Goal: Information Seeking & Learning: Learn about a topic

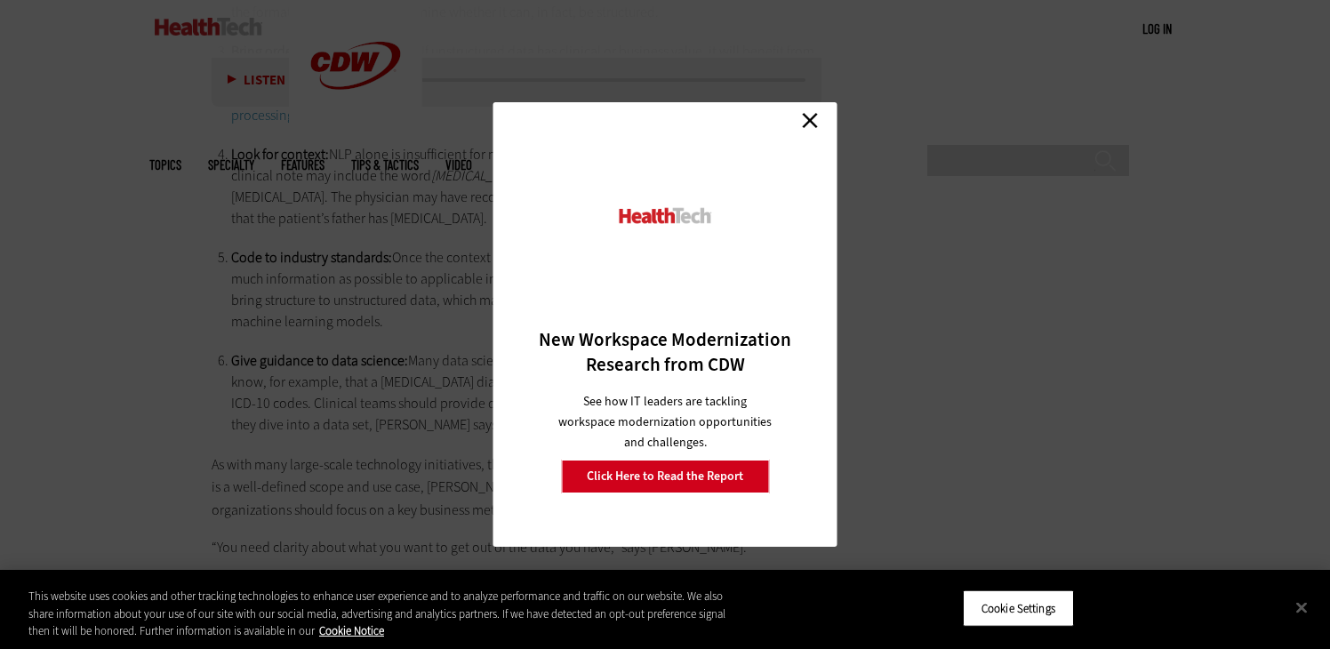
scroll to position [3394, 0]
click at [810, 122] on link "Close" at bounding box center [809, 120] width 27 height 27
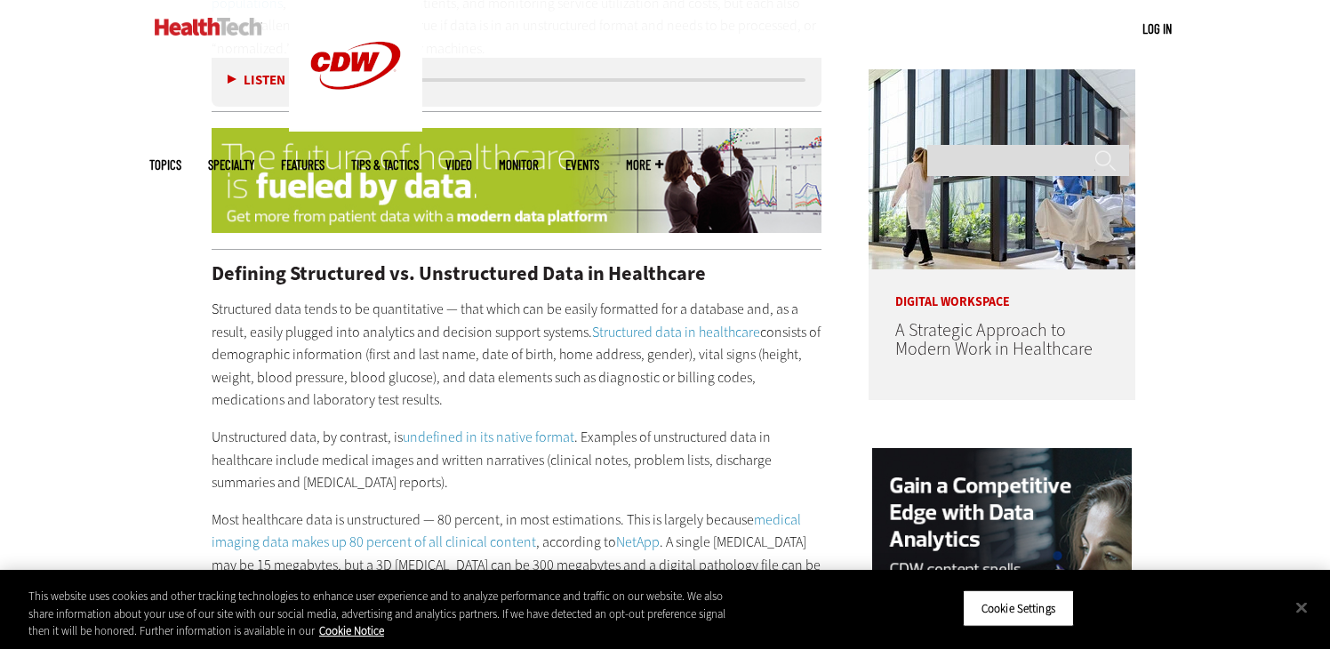
scroll to position [1335, 0]
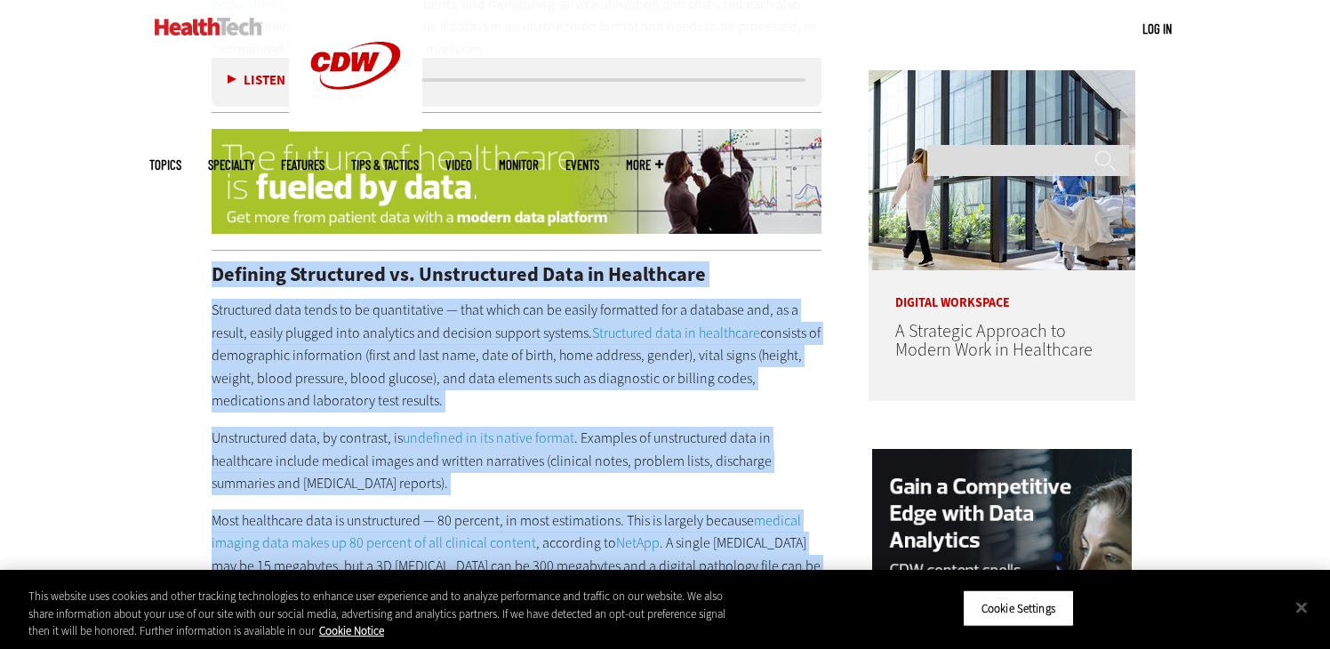
drag, startPoint x: 213, startPoint y: 244, endPoint x: 759, endPoint y: 548, distance: 624.7
click at [759, 548] on div "Defining Structured vs. Unstructured Data in Healthcare Structured data tends t…" at bounding box center [517, 629] width 610 height 728
click at [1309, 610] on button "Close" at bounding box center [1301, 607] width 39 height 39
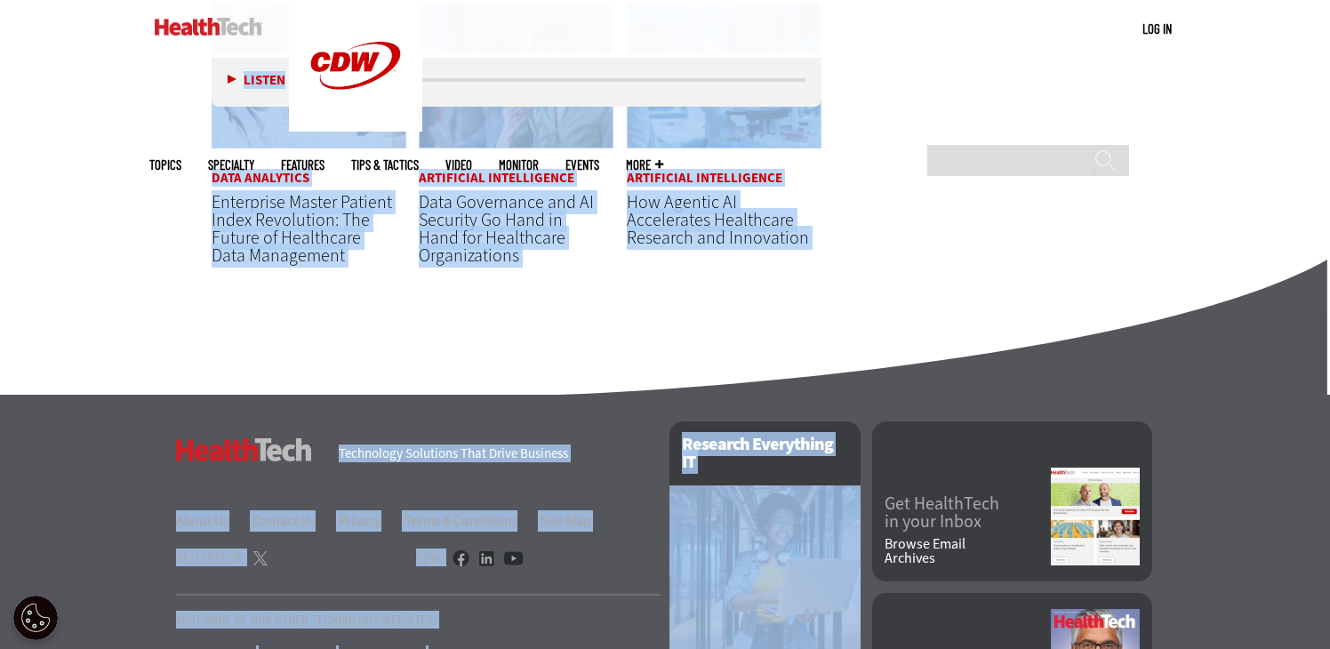
scroll to position [4593, 0]
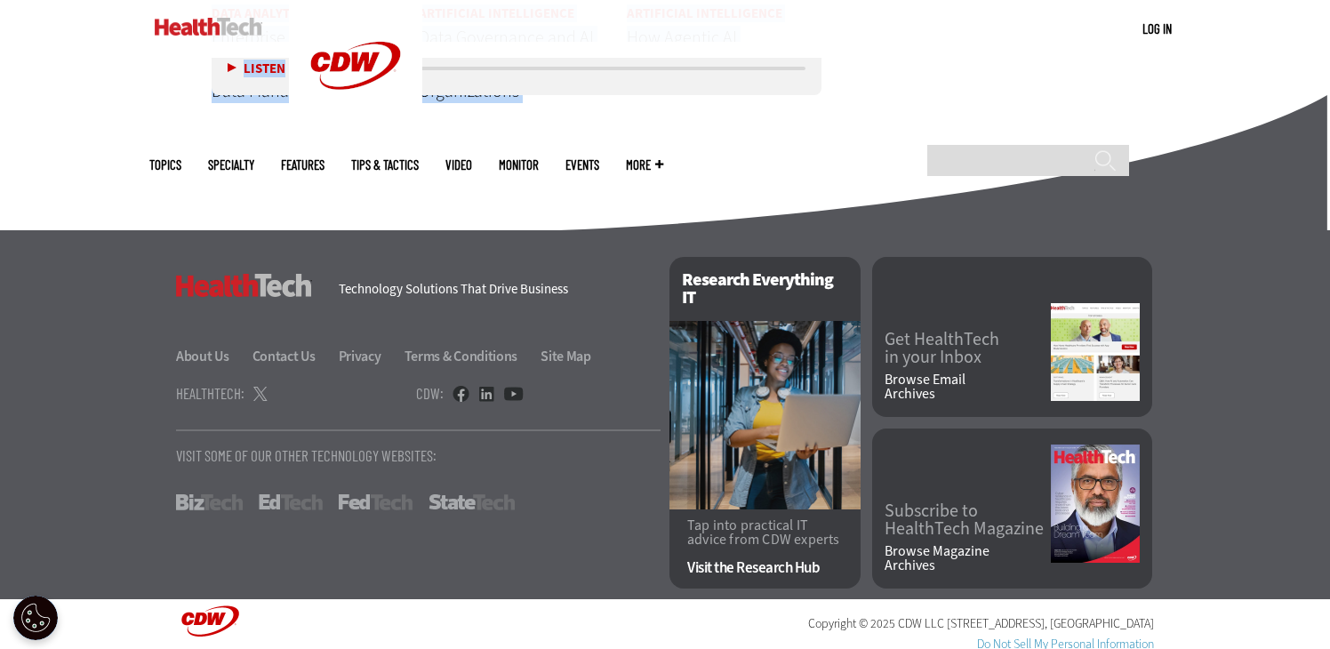
drag, startPoint x: 216, startPoint y: 524, endPoint x: 2, endPoint y: 176, distance: 409.0
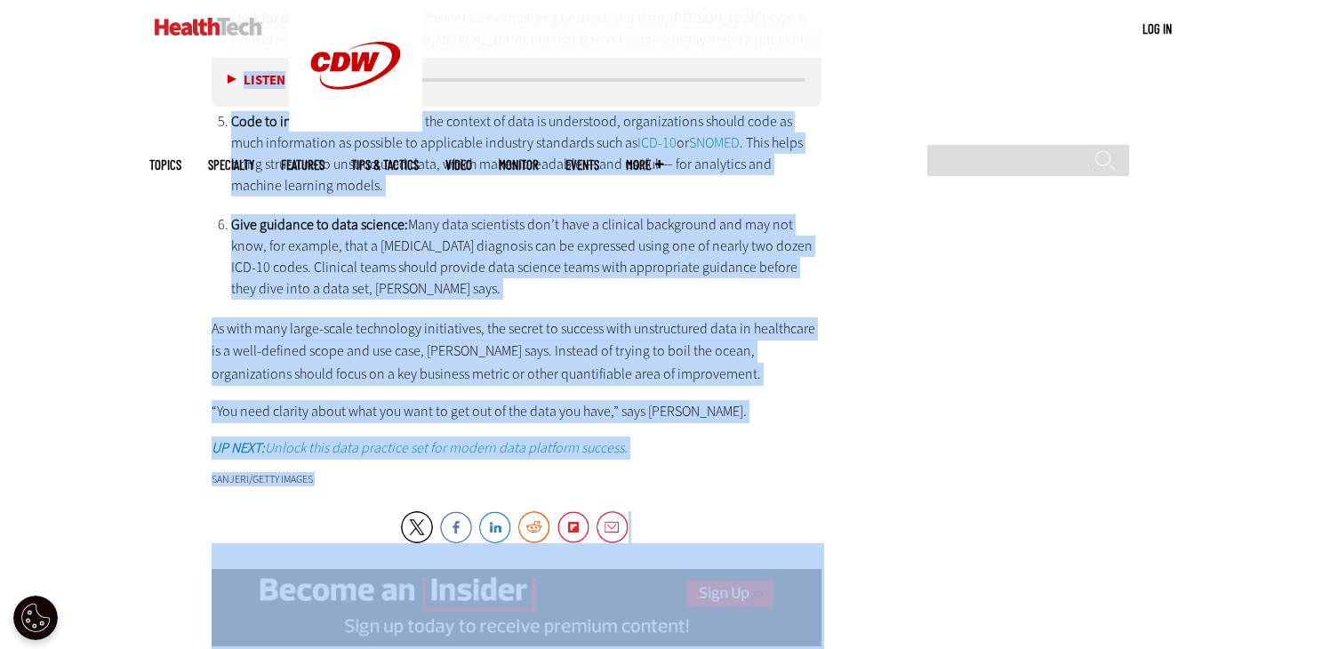
scroll to position [3520, 0]
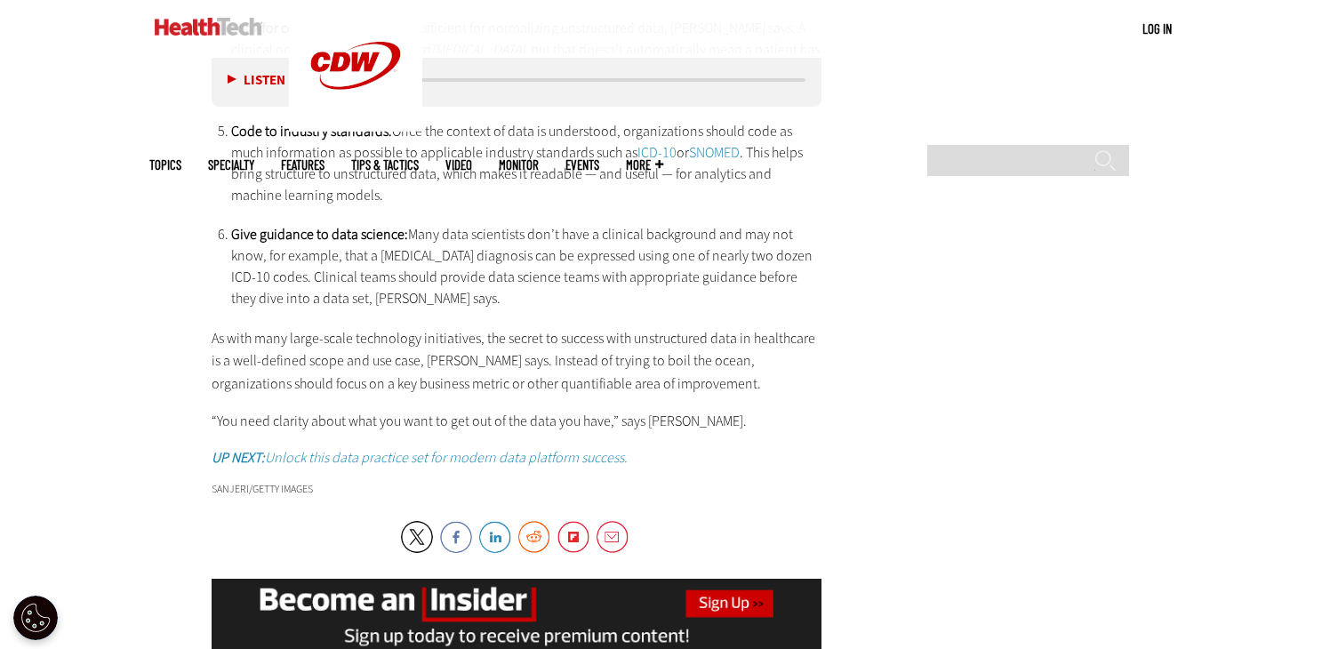
click at [626, 327] on p "As with many large-scale technology initiatives, the secret to success with uns…" at bounding box center [517, 361] width 610 height 68
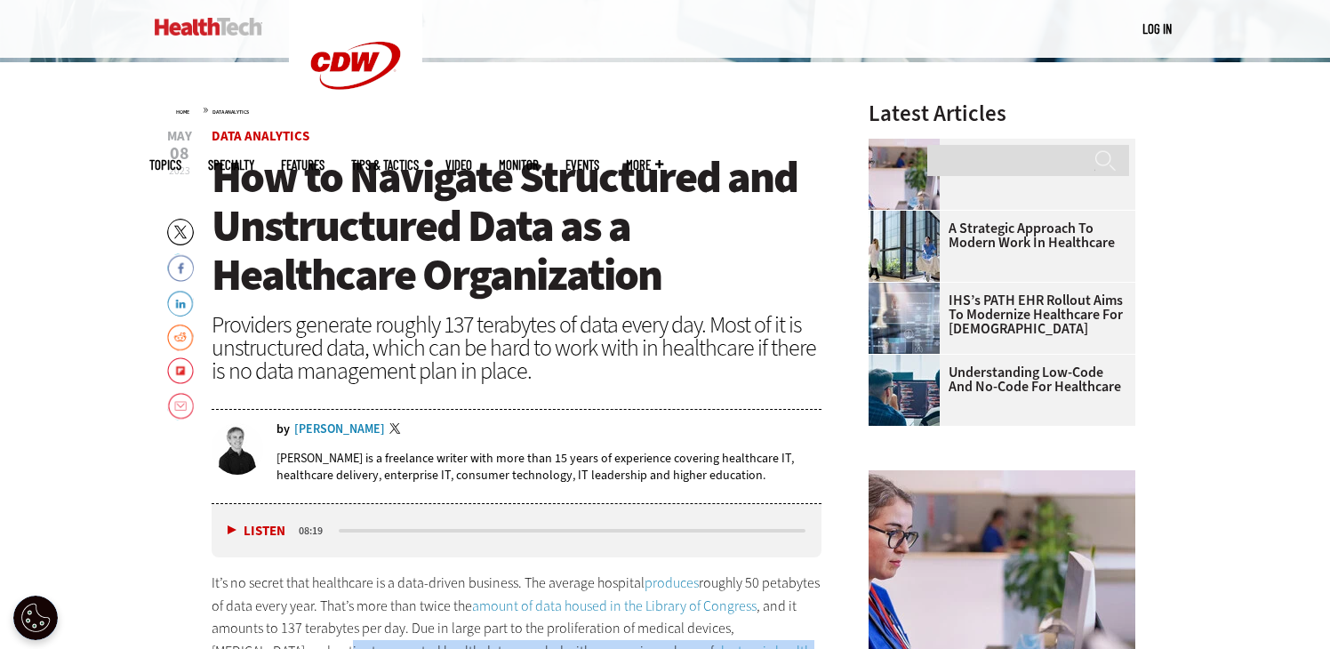
scroll to position [579, 0]
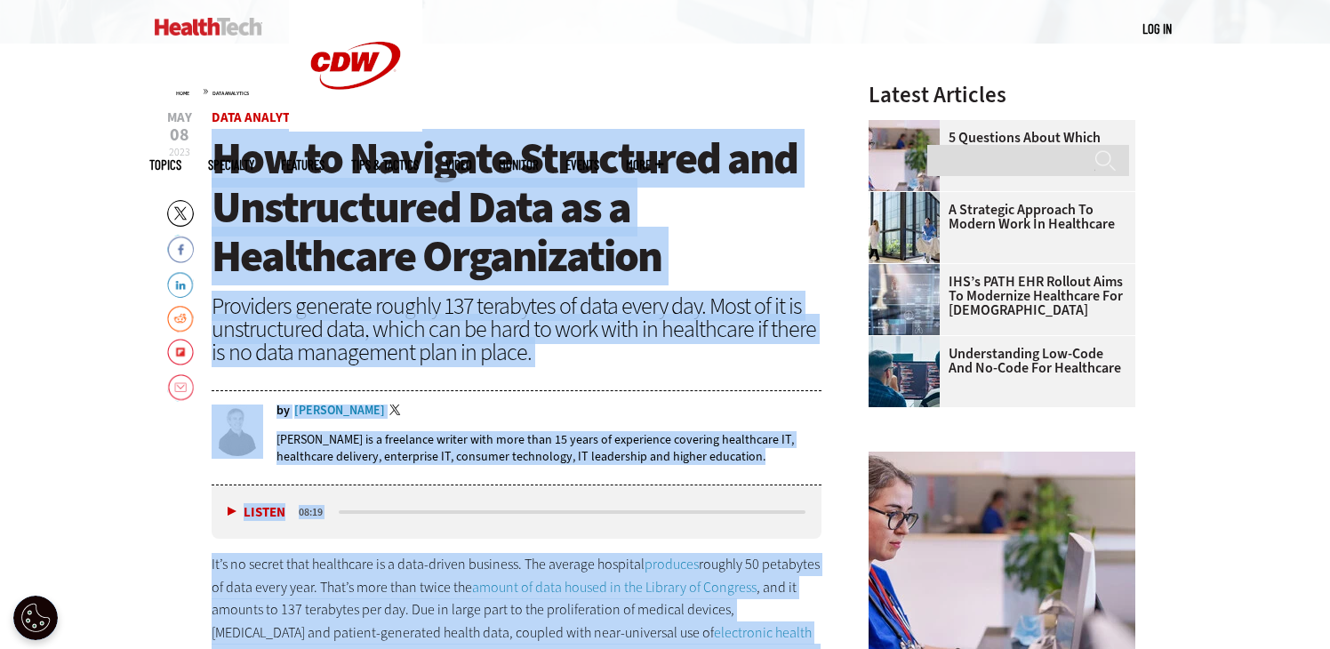
drag, startPoint x: 700, startPoint y: 356, endPoint x: 217, endPoint y: 189, distance: 510.7
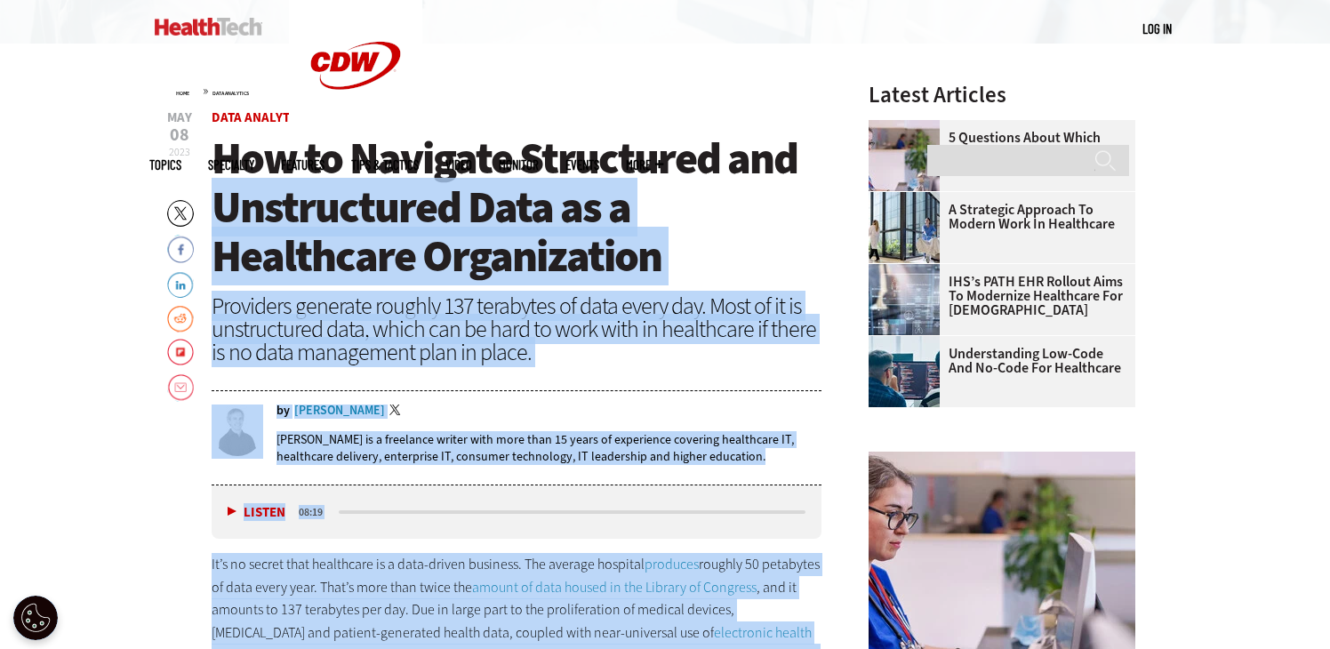
copy article "Unstructured Data as a Healthcare Organization Providers generate roughly 137 t…"
